Goal: Transaction & Acquisition: Subscribe to service/newsletter

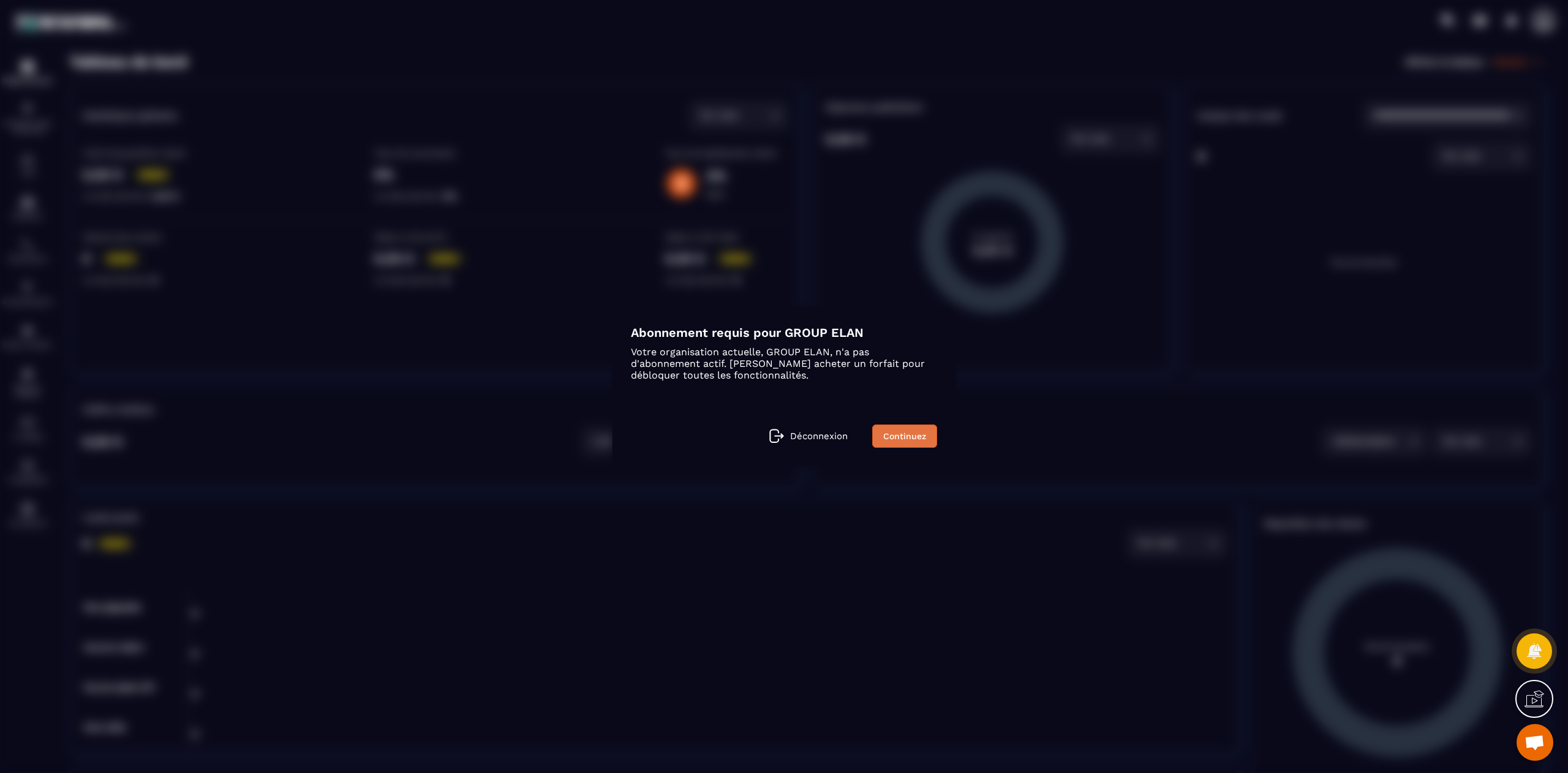
scroll to position [9264, 0]
click at [900, 441] on link "Continuez" at bounding box center [904, 436] width 65 height 23
